Goal: Find specific page/section: Locate a particular part of the current website

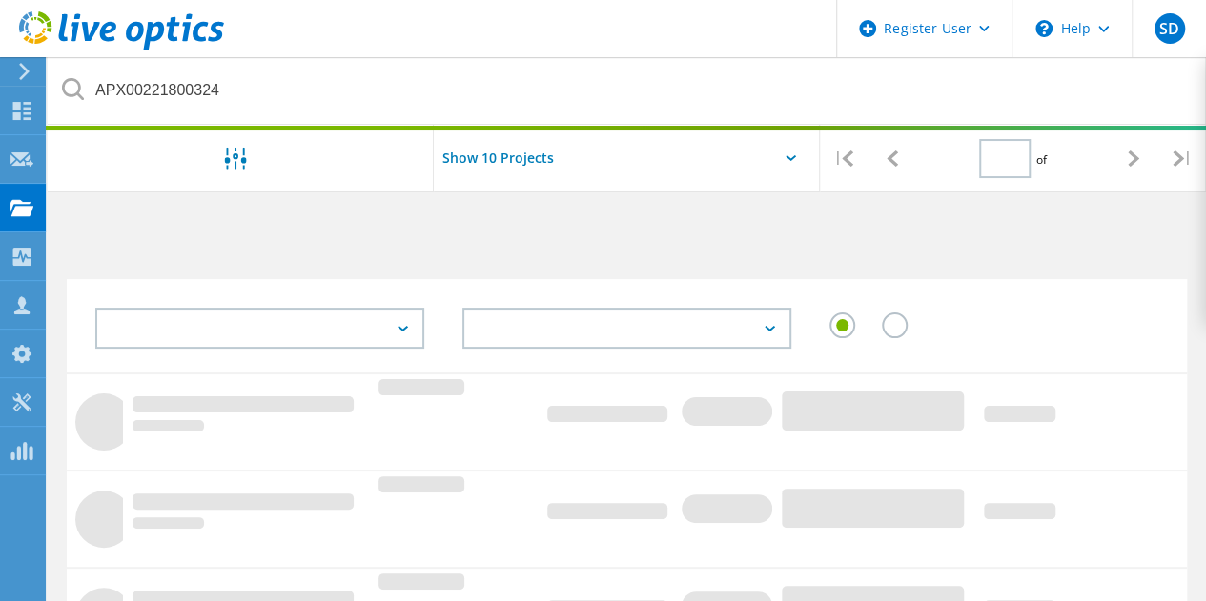
type input "1"
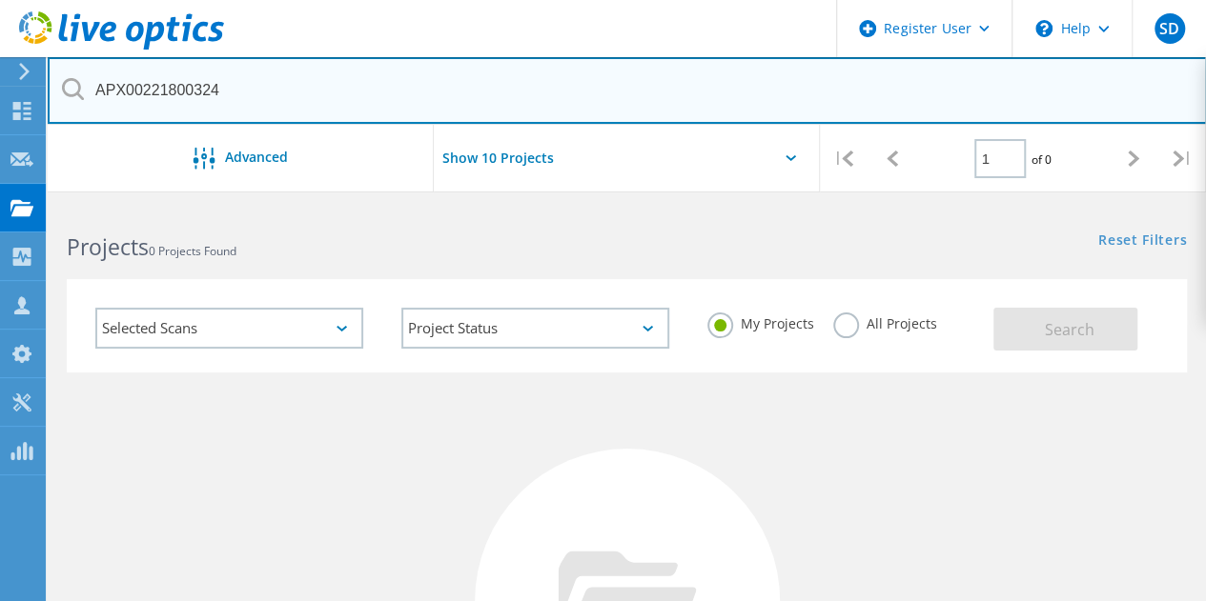
drag, startPoint x: 248, startPoint y: 96, endPoint x: 132, endPoint y: 92, distance: 116.4
click at [132, 92] on input "APX00221800324" at bounding box center [627, 90] width 1159 height 67
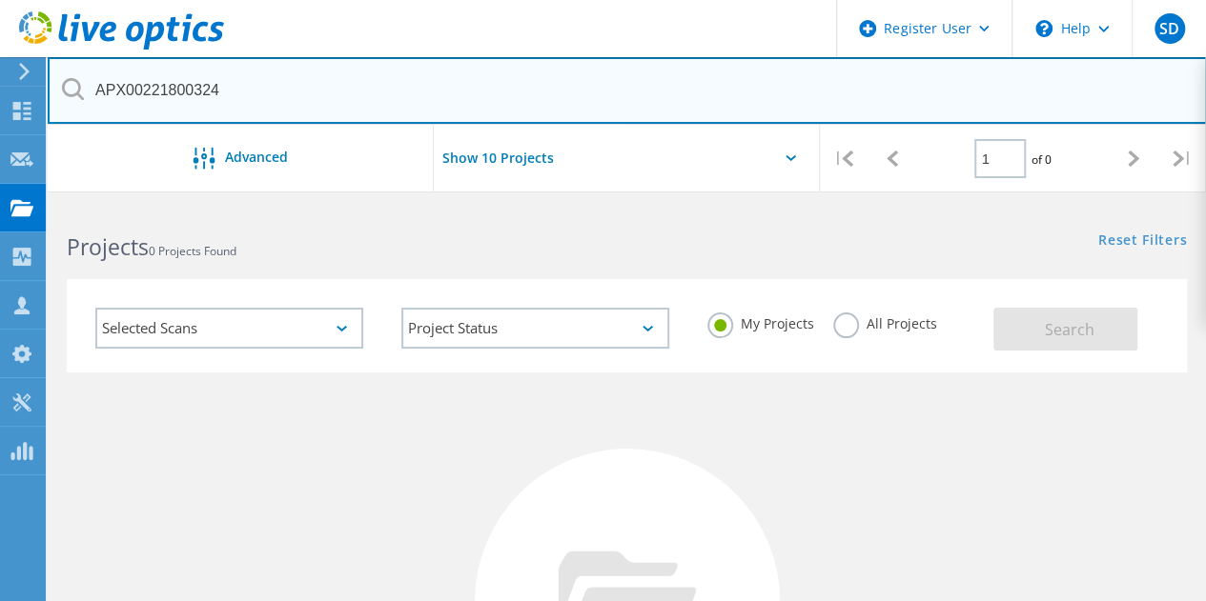
paste input "HK197901057"
type input "HK197901057"
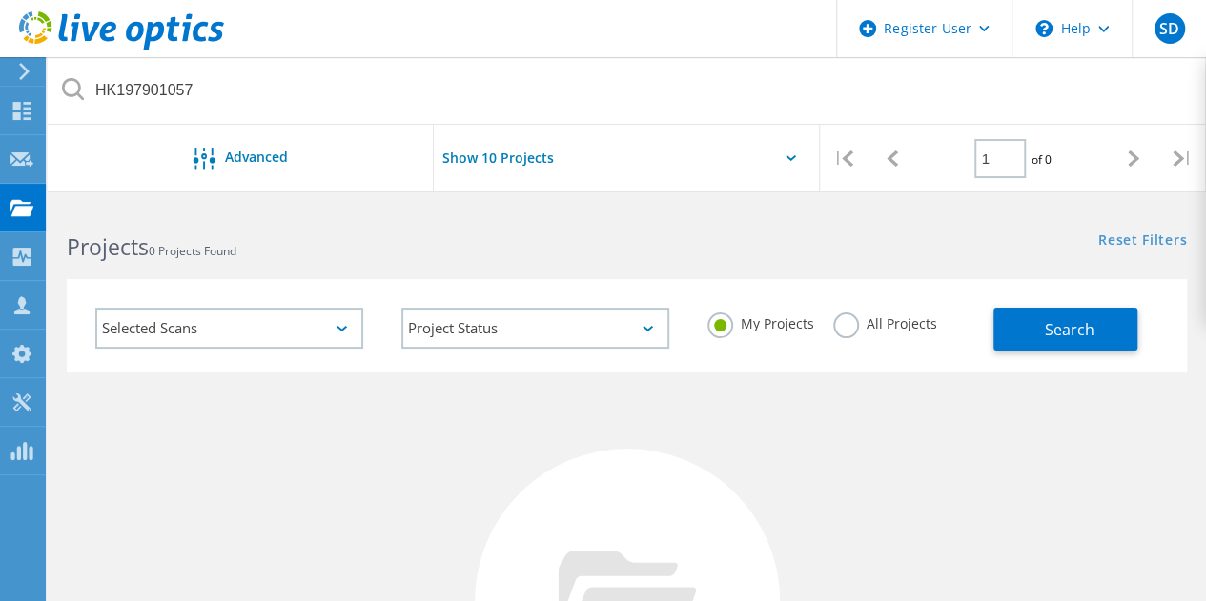
click at [850, 331] on label "All Projects" at bounding box center [885, 322] width 104 height 18
click at [0, 0] on input "All Projects" at bounding box center [0, 0] width 0 height 0
click at [1034, 336] on button "Search" at bounding box center [1065, 329] width 144 height 43
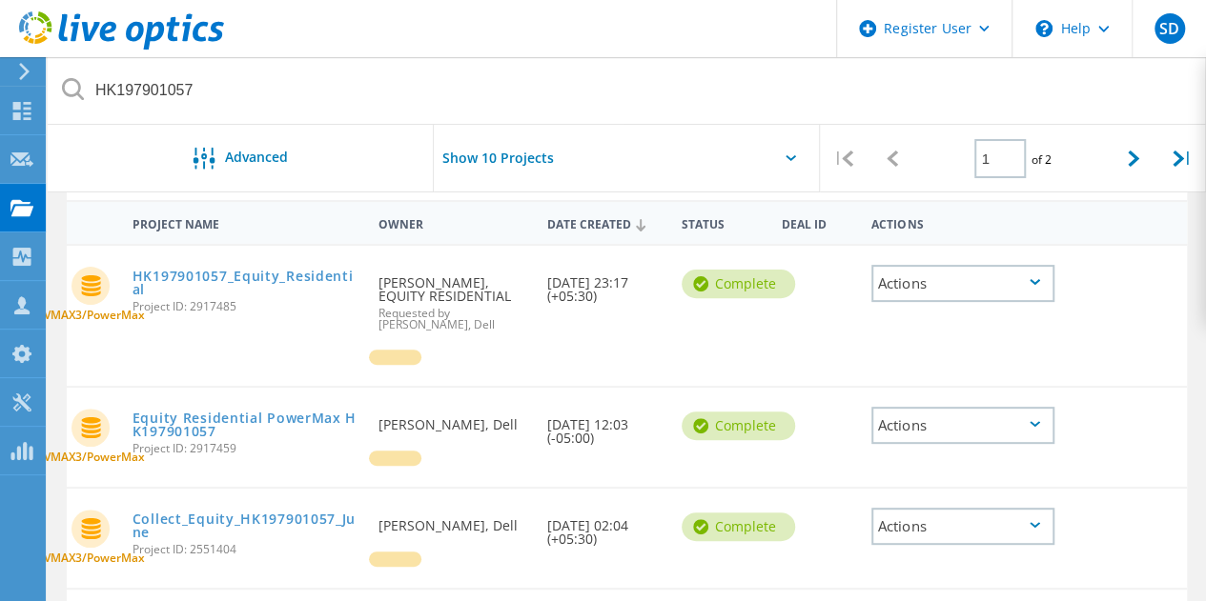
scroll to position [187, 0]
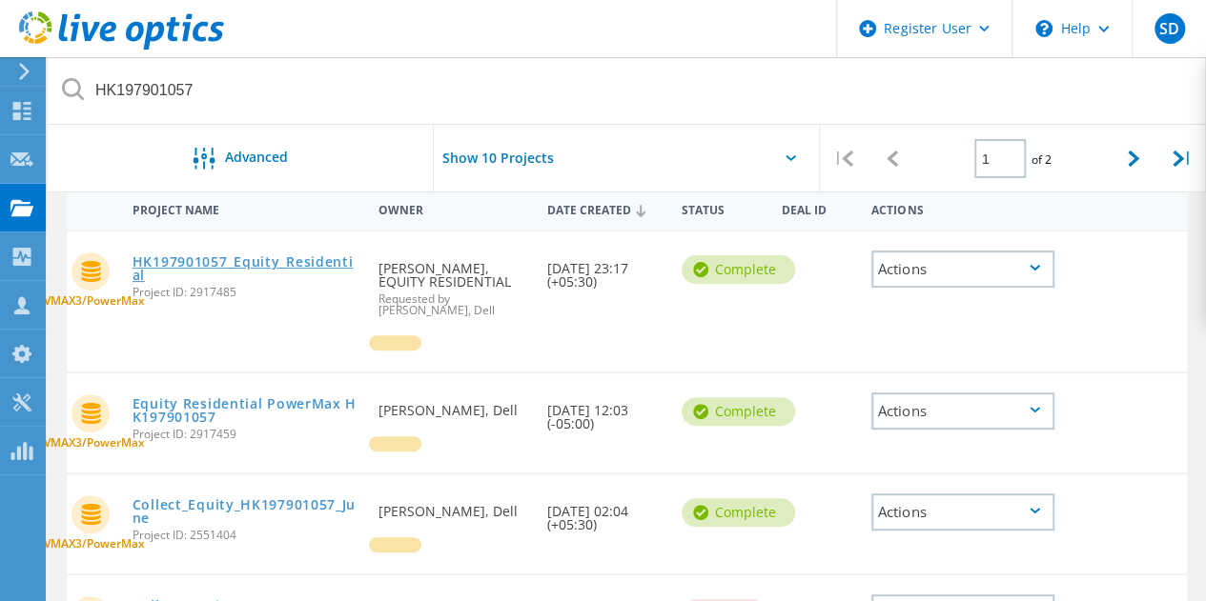
click at [305, 266] on link "HK197901057_Equity_Residential" at bounding box center [246, 268] width 228 height 27
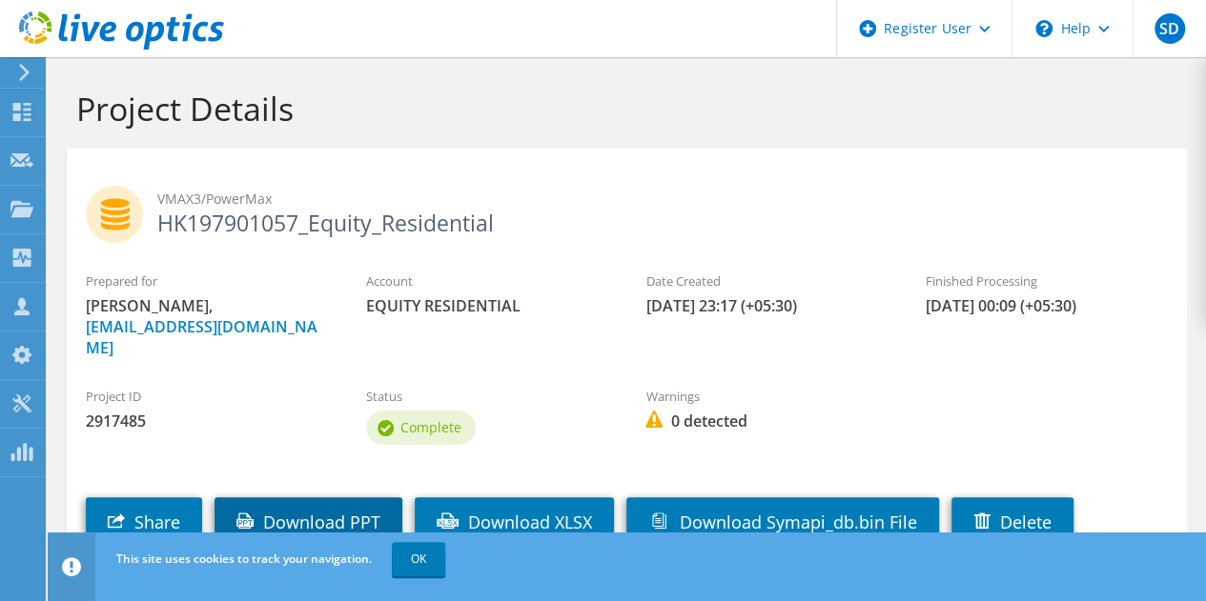
click at [328, 498] on link "Download PPT" at bounding box center [308, 523] width 188 height 50
